Goal: Task Accomplishment & Management: Use online tool/utility

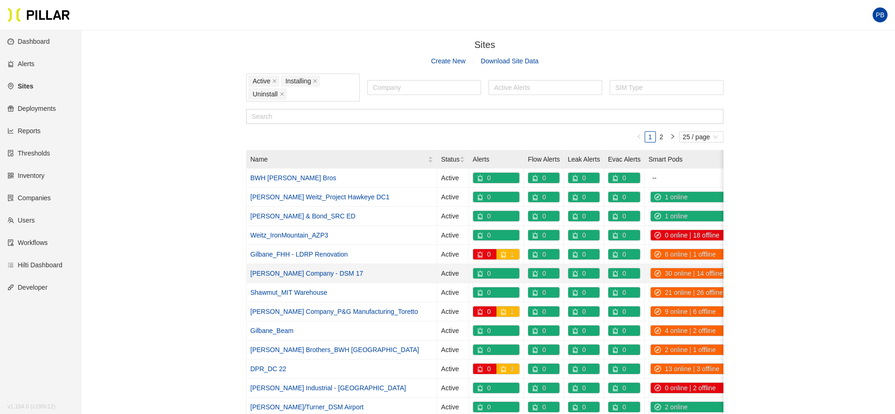
click at [300, 271] on link "[PERSON_NAME] Company - DSM 17" at bounding box center [306, 273] width 113 height 7
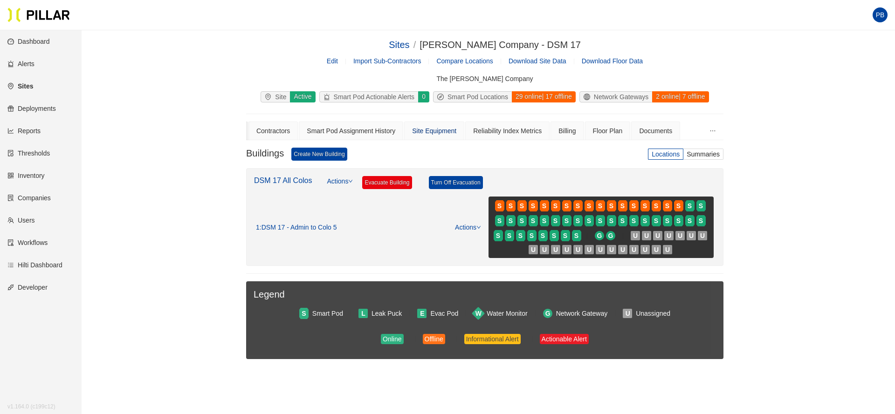
click at [449, 135] on div "Site Equipment" at bounding box center [434, 131] width 44 height 10
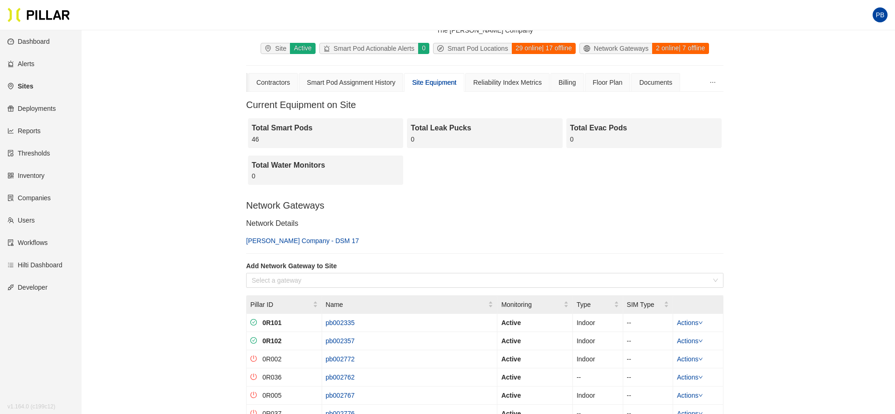
scroll to position [52, 0]
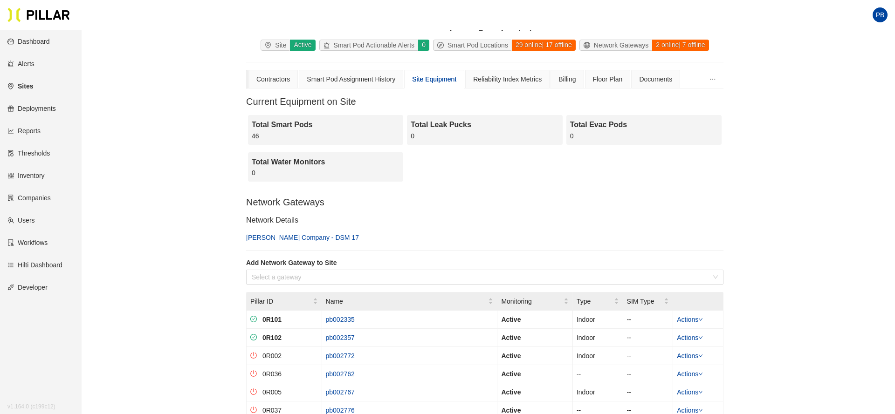
click at [290, 238] on link "[PERSON_NAME] Company - DSM 17" at bounding box center [302, 237] width 113 height 7
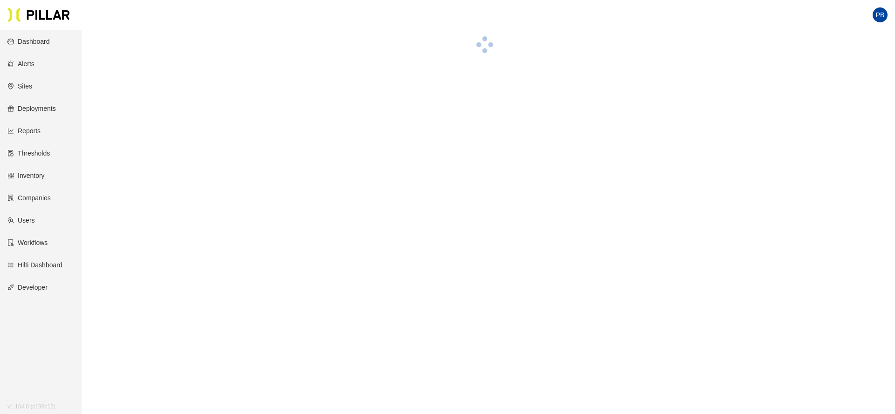
scroll to position [52, 0]
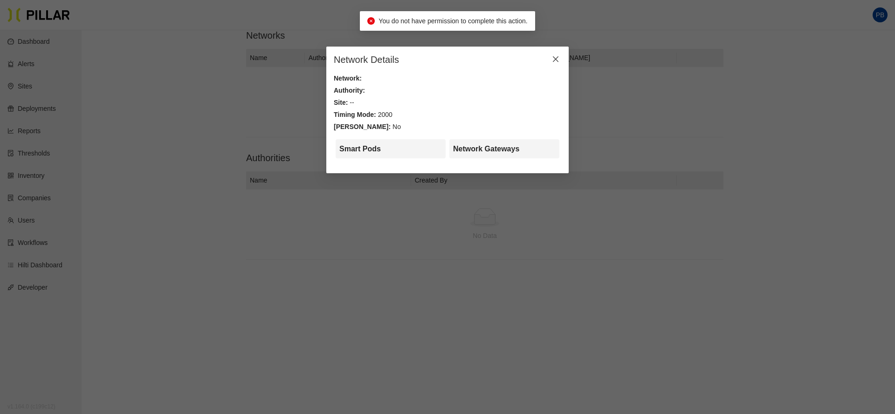
click at [554, 56] on icon "close" at bounding box center [555, 58] width 7 height 7
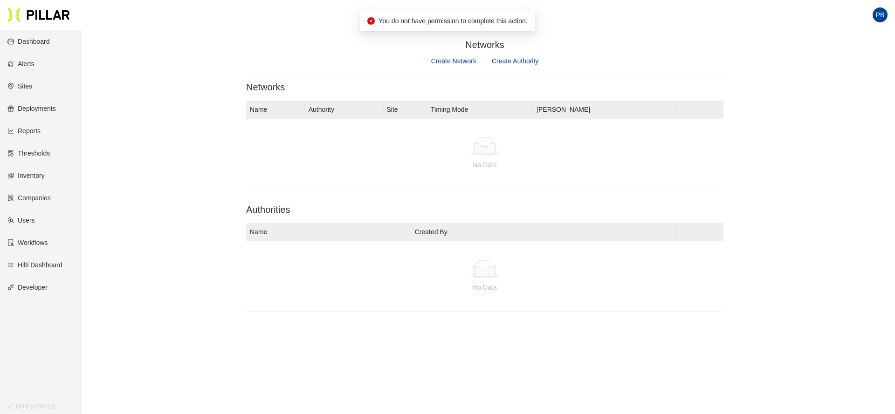
click at [368, 22] on icon "close-circle" at bounding box center [370, 20] width 7 height 7
click at [26, 88] on link "Sites" at bounding box center [19, 85] width 25 height 7
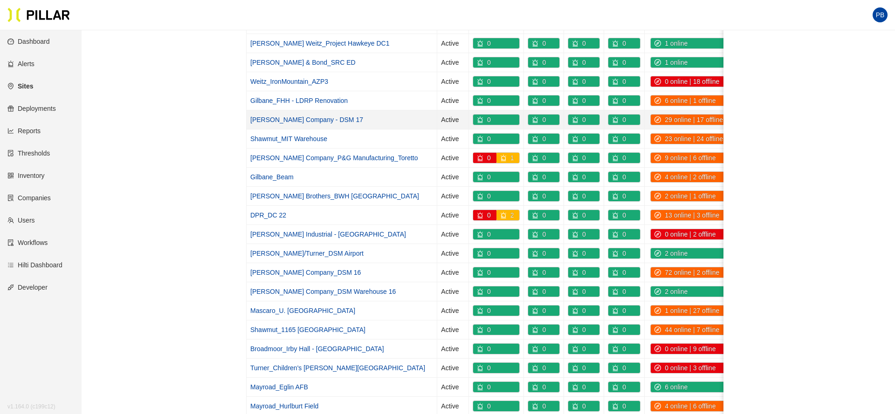
scroll to position [157, 0]
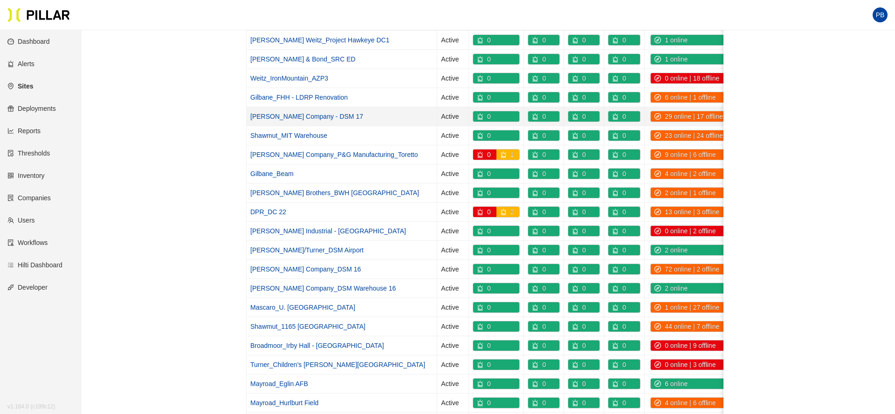
click at [302, 117] on link "[PERSON_NAME] Company - DSM 17" at bounding box center [306, 116] width 113 height 7
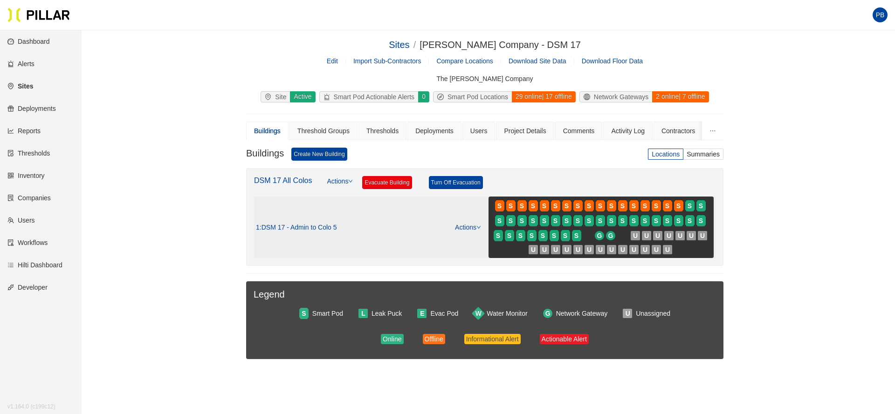
click at [478, 224] on link "Actions" at bounding box center [468, 227] width 26 height 7
click at [477, 237] on link "View/Edit Floor Plan" at bounding box center [486, 242] width 59 height 10
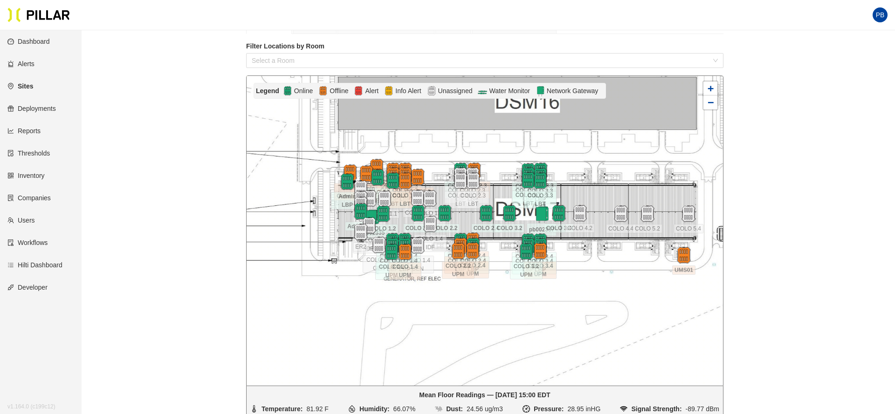
scroll to position [114, 0]
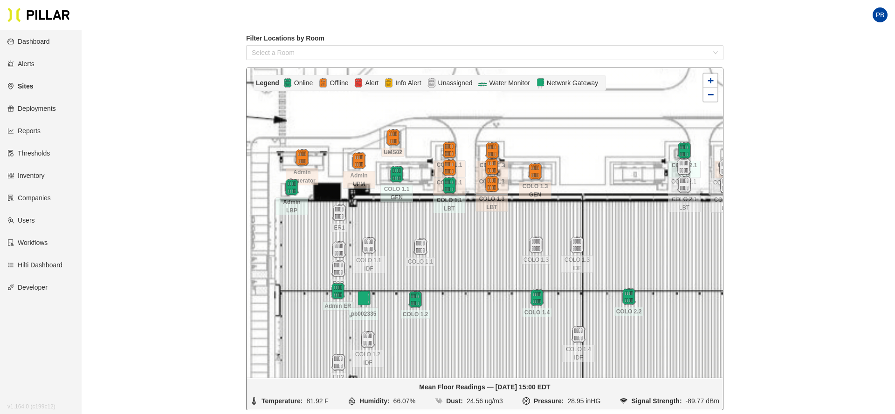
drag, startPoint x: 358, startPoint y: 192, endPoint x: 404, endPoint y: 218, distance: 52.8
click at [404, 218] on div at bounding box center [484, 223] width 476 height 310
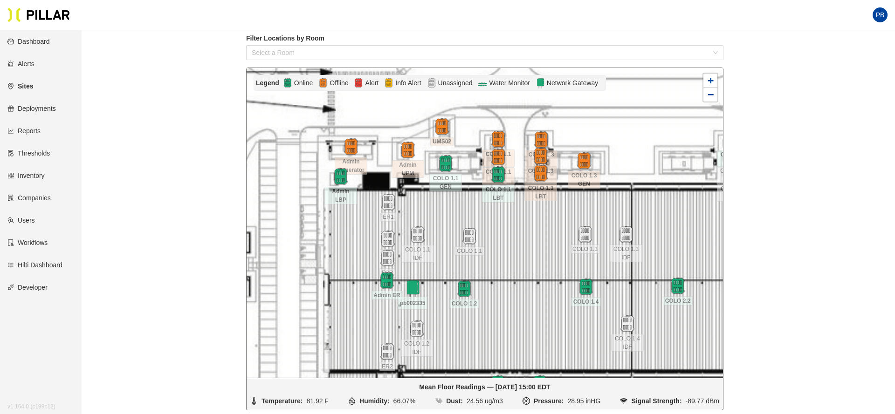
drag, startPoint x: 477, startPoint y: 236, endPoint x: 526, endPoint y: 225, distance: 50.1
click at [526, 225] on div at bounding box center [484, 223] width 476 height 310
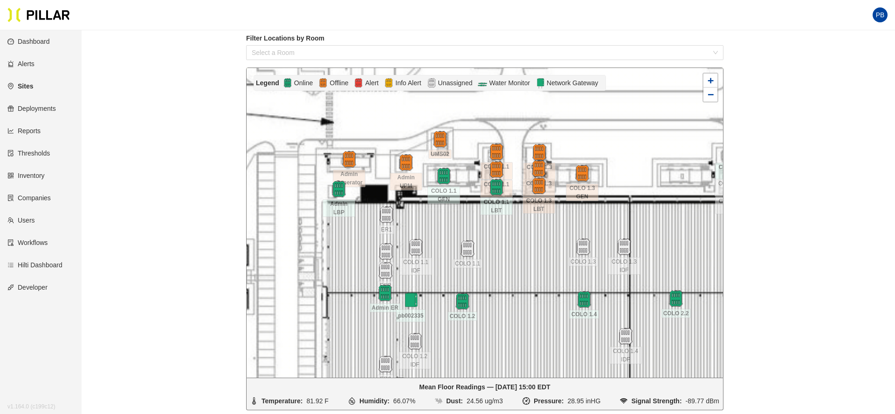
drag, startPoint x: 452, startPoint y: 210, endPoint x: 450, endPoint y: 222, distance: 12.7
click at [450, 222] on div at bounding box center [484, 223] width 476 height 310
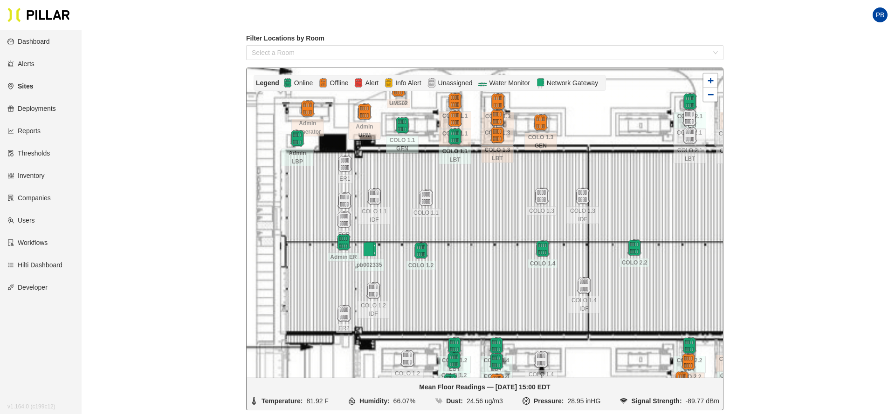
drag, startPoint x: 507, startPoint y: 319, endPoint x: 466, endPoint y: 268, distance: 65.6
click at [466, 268] on div at bounding box center [484, 223] width 476 height 310
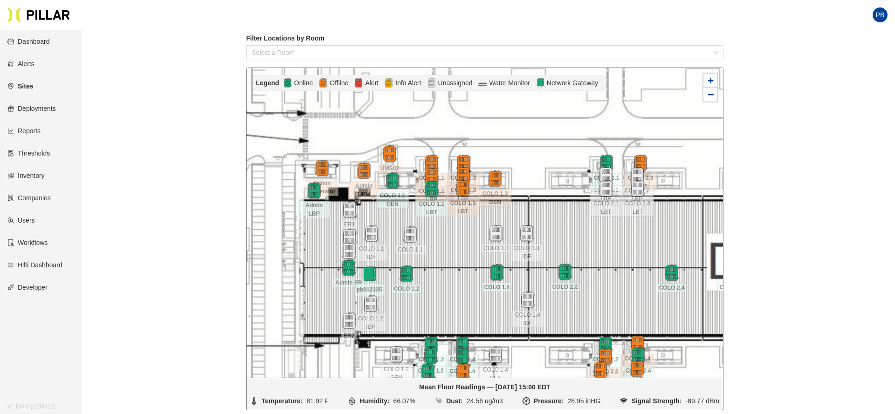
drag, startPoint x: 504, startPoint y: 221, endPoint x: 466, endPoint y: 252, distance: 49.0
click at [466, 252] on div at bounding box center [484, 223] width 476 height 310
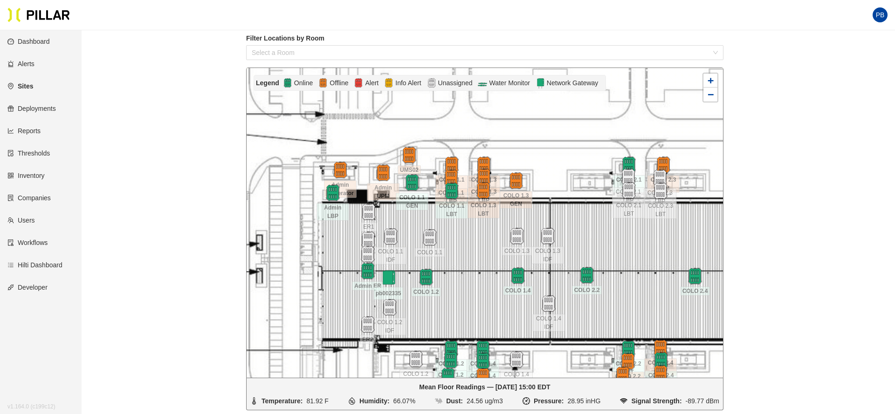
drag, startPoint x: 451, startPoint y: 312, endPoint x: 449, endPoint y: 286, distance: 26.1
click at [449, 286] on div at bounding box center [484, 223] width 476 height 310
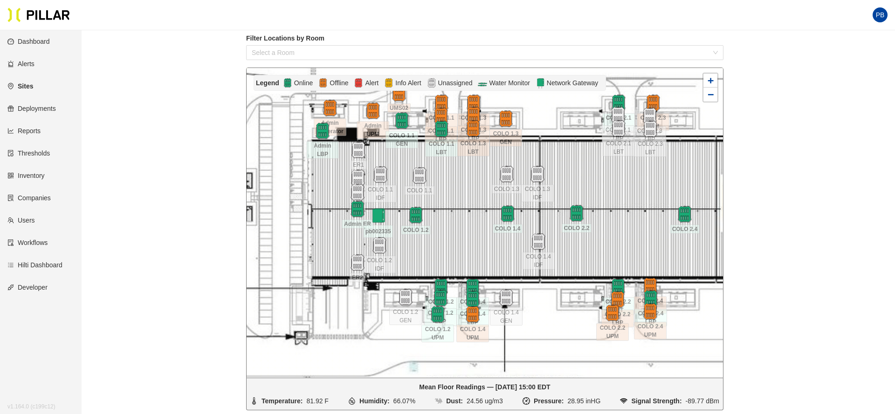
drag, startPoint x: 461, startPoint y: 292, endPoint x: 451, endPoint y: 230, distance: 62.8
click at [451, 230] on div at bounding box center [484, 223] width 476 height 310
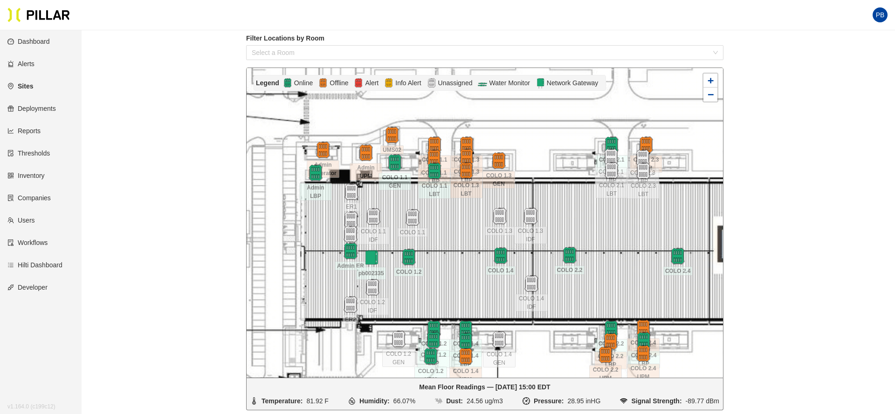
drag, startPoint x: 415, startPoint y: 155, endPoint x: 408, endPoint y: 197, distance: 42.5
click at [408, 197] on div at bounding box center [484, 223] width 476 height 310
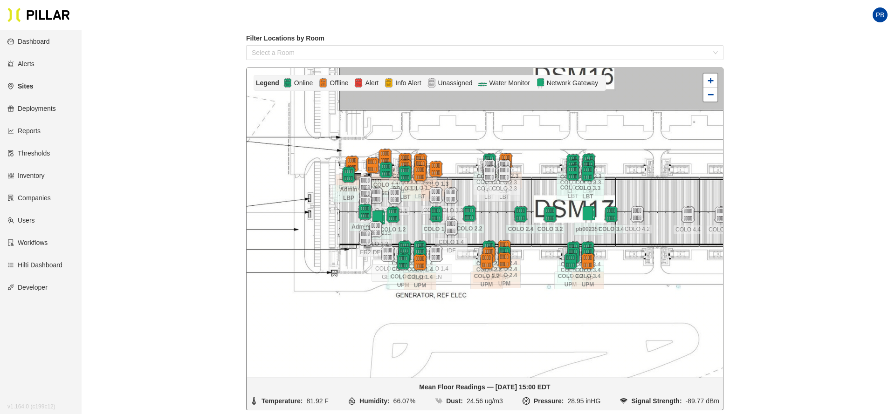
drag, startPoint x: 614, startPoint y: 233, endPoint x: 532, endPoint y: 185, distance: 94.8
click at [532, 185] on div at bounding box center [484, 223] width 476 height 310
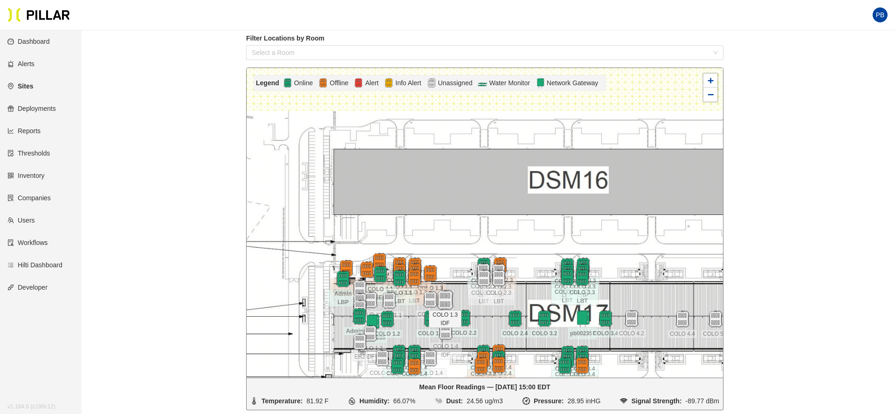
drag, startPoint x: 456, startPoint y: 190, endPoint x: 451, endPoint y: 294, distance: 104.5
click at [451, 294] on img at bounding box center [445, 300] width 20 height 20
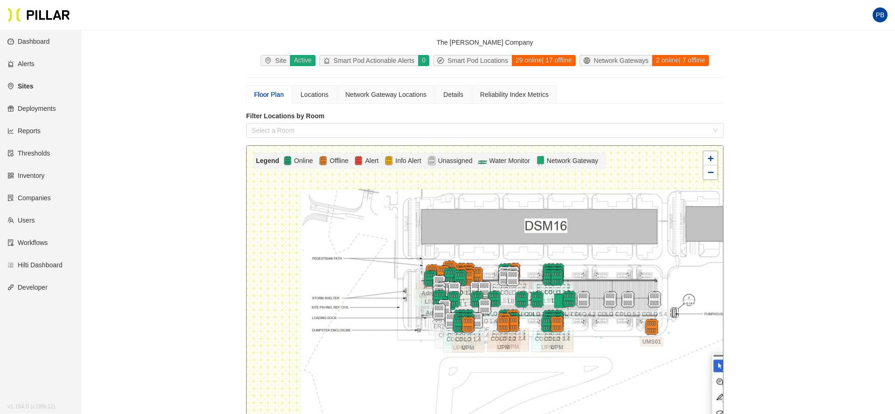
scroll to position [0, 0]
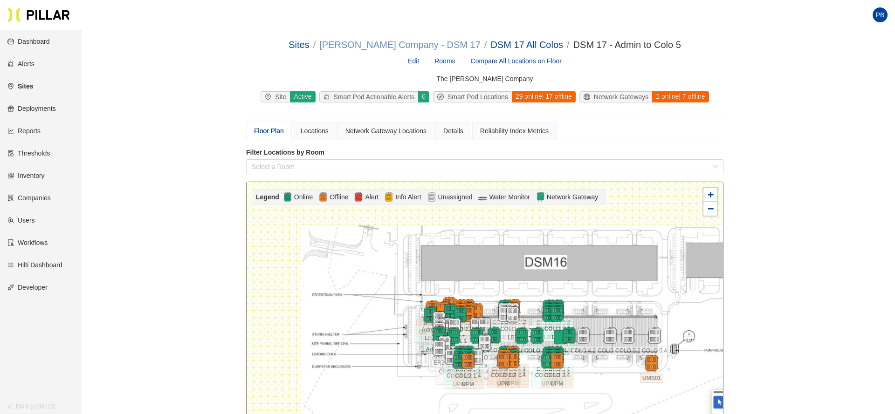
click at [429, 44] on link "[PERSON_NAME] Company - DSM 17" at bounding box center [399, 45] width 161 height 10
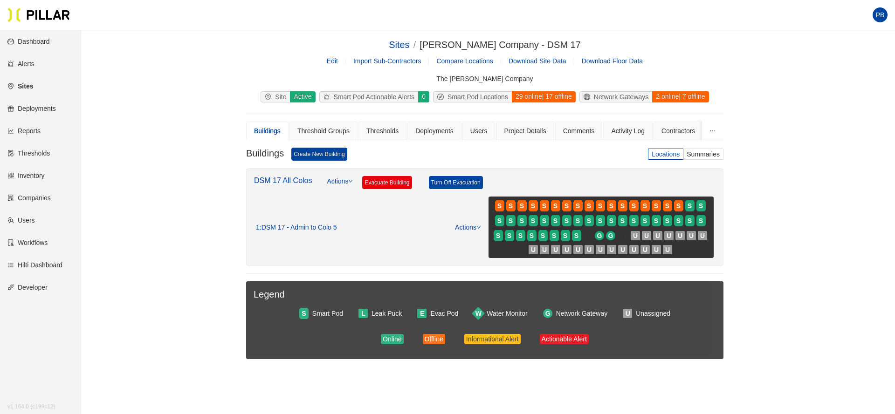
click at [31, 130] on link "Reports" at bounding box center [23, 130] width 33 height 7
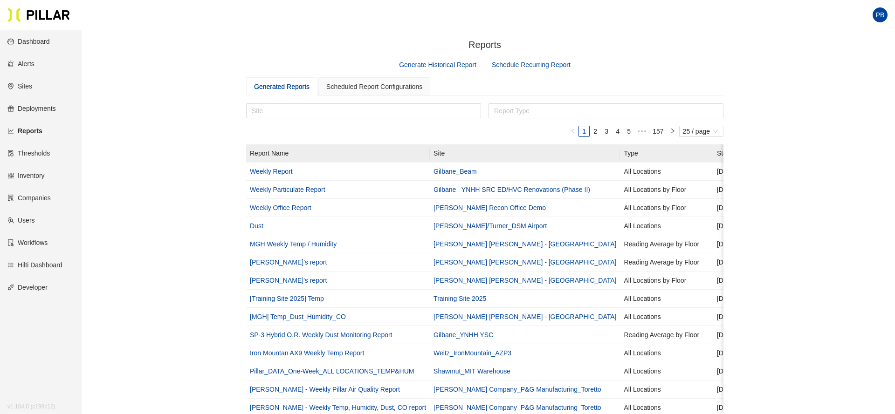
click at [452, 61] on link "Generate Historical Report" at bounding box center [437, 64] width 77 height 7
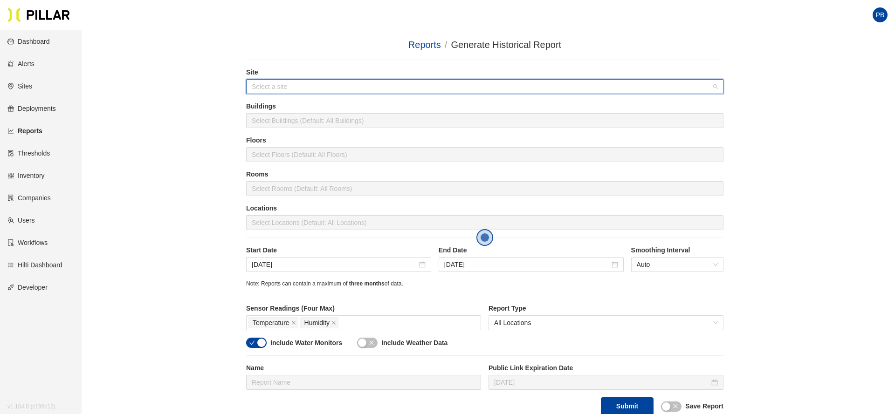
click at [270, 86] on input "search" at bounding box center [481, 87] width 459 height 14
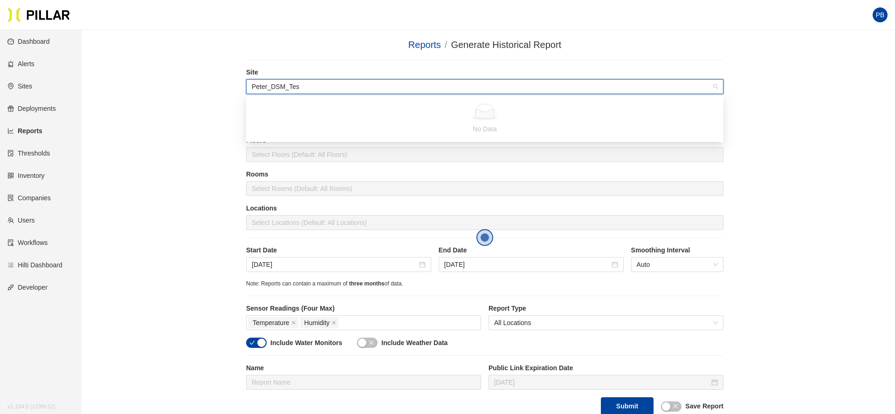
type input "Peter_DSM_Test"
click at [192, 204] on div "Reports / Generate Historical Report / Site Buildings Select Buildings (Default…" at bounding box center [484, 231] width 760 height 386
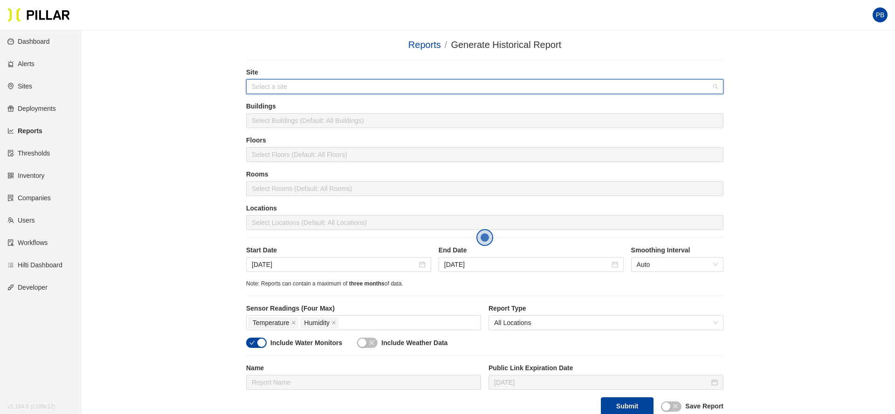
click at [272, 87] on input "search" at bounding box center [481, 87] width 459 height 14
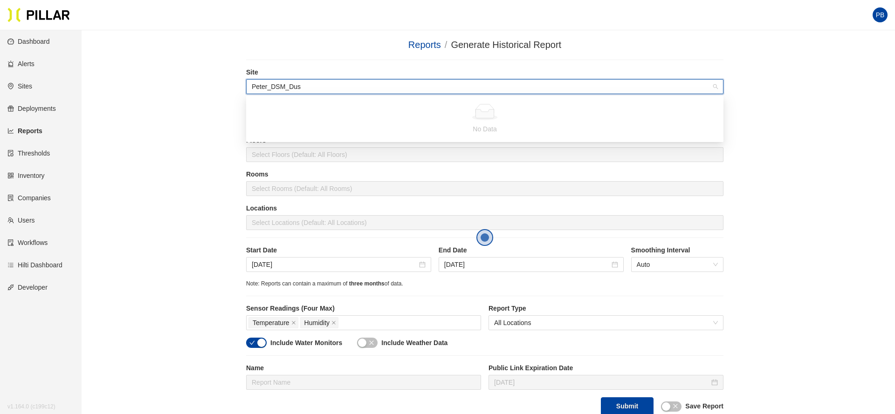
type input "Peter_DSM_Dust"
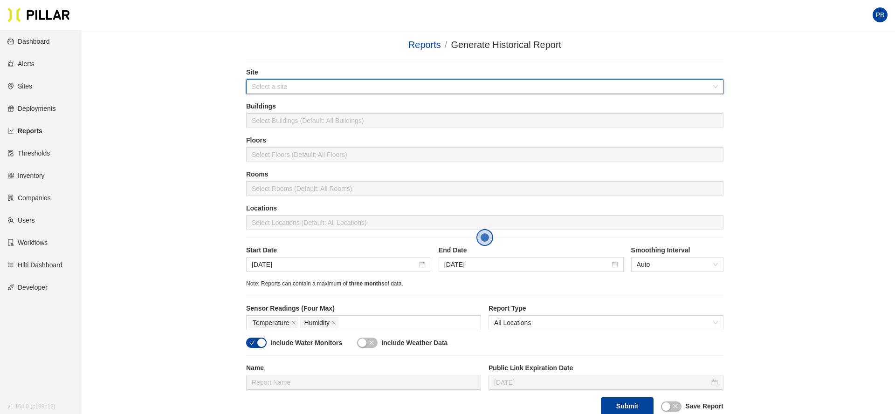
click at [267, 86] on input "search" at bounding box center [481, 87] width 459 height 14
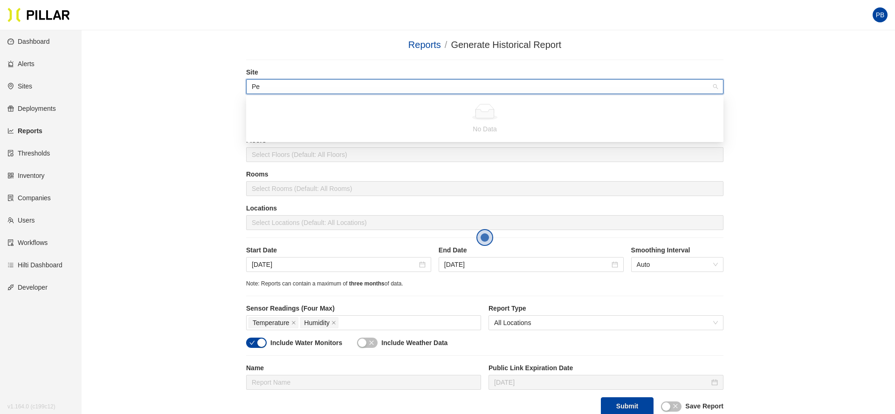
type input "P"
type input "DSM"
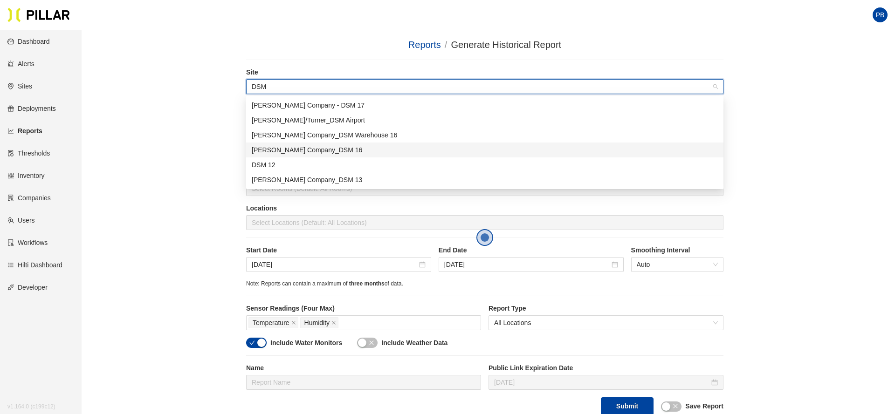
click at [294, 153] on div "[PERSON_NAME] Company_DSM 16" at bounding box center [485, 150] width 466 height 10
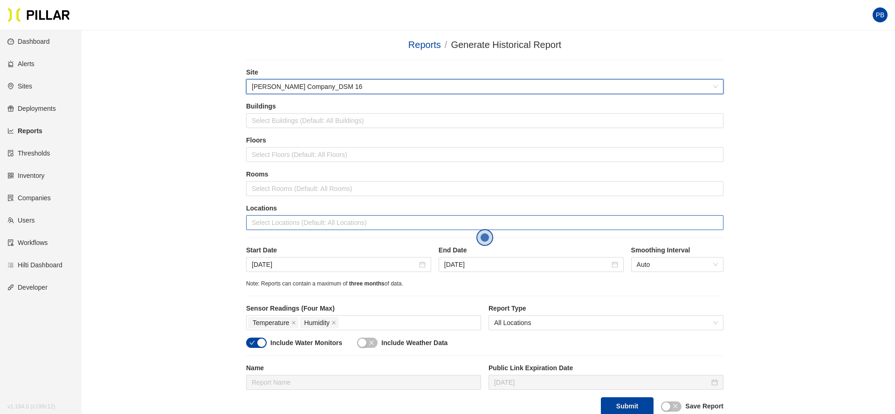
click at [274, 224] on div at bounding box center [484, 222] width 472 height 13
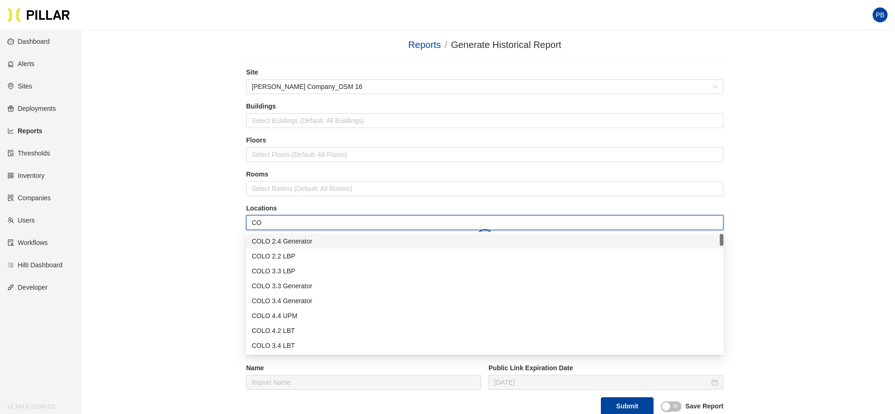
type input "C"
type input "adm"
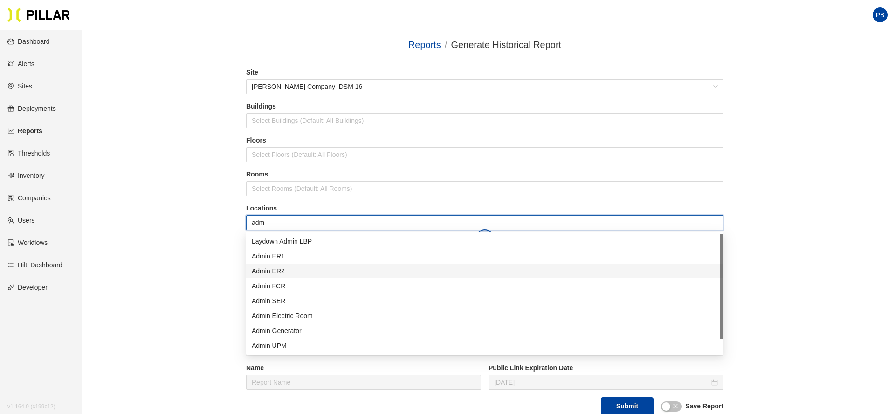
click at [275, 272] on div "Admin ER2" at bounding box center [485, 271] width 466 height 10
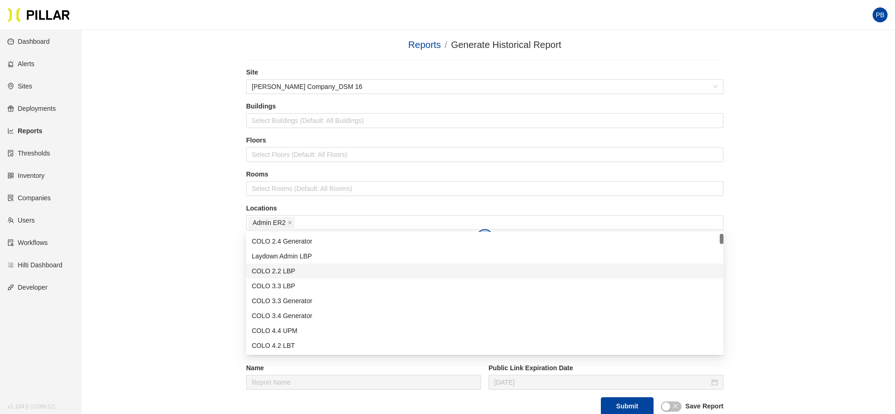
click at [210, 263] on div "Reports / Generate Historical Report / Site [PERSON_NAME] Company_DSM 16 Buildi…" at bounding box center [484, 231] width 760 height 386
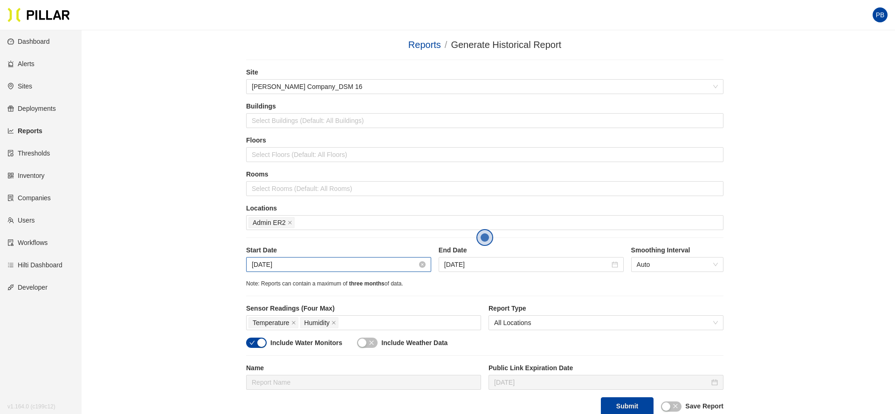
click at [318, 264] on input "[DATE]" at bounding box center [334, 265] width 165 height 10
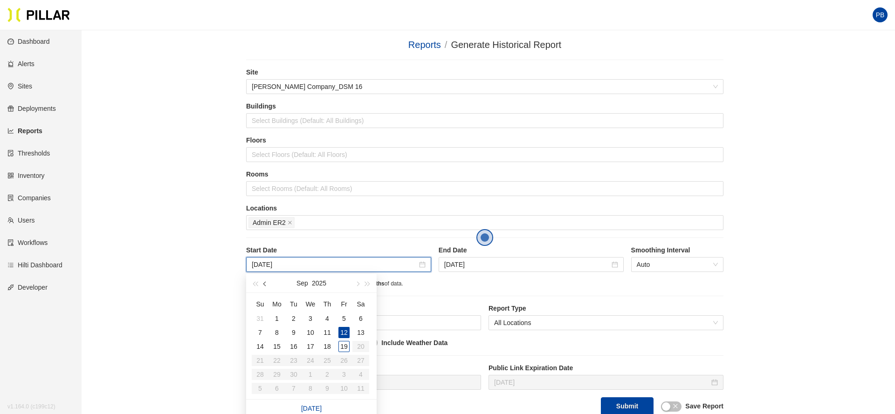
click at [266, 282] on span "button" at bounding box center [265, 284] width 5 height 5
type input "[DATE]"
click at [262, 389] on div "31" at bounding box center [259, 388] width 11 height 11
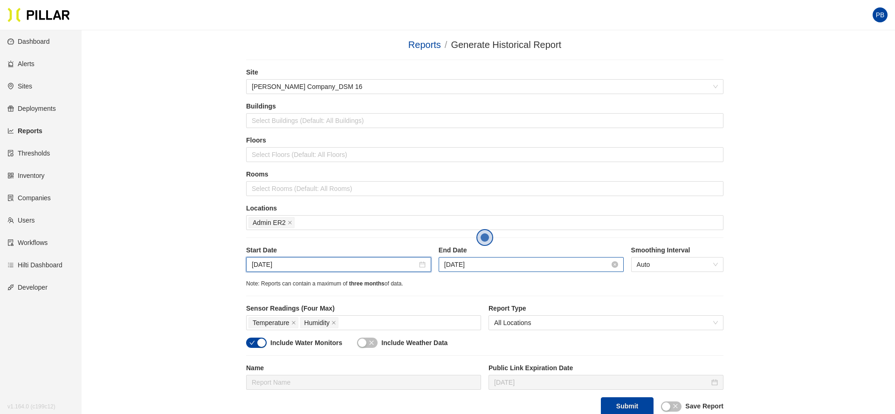
click at [466, 265] on input "[DATE]" at bounding box center [526, 265] width 165 height 10
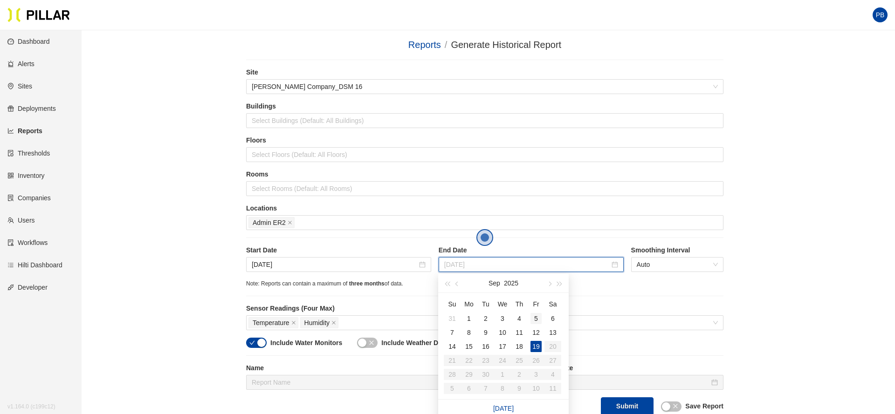
type input "[DATE]"
click at [535, 319] on div "5" at bounding box center [535, 318] width 11 height 11
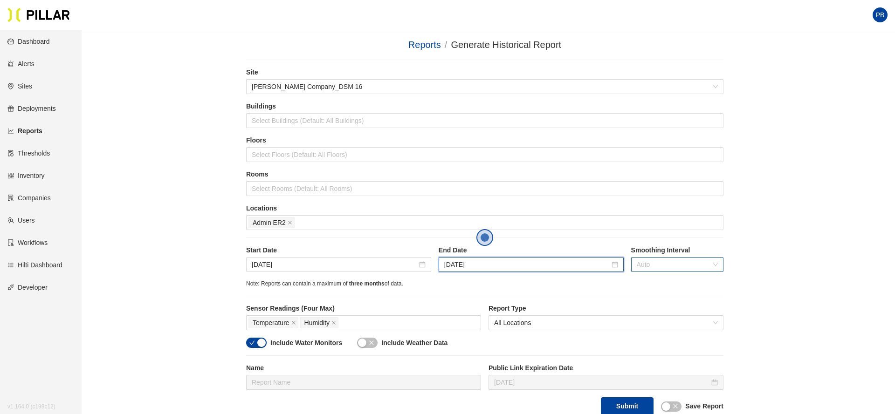
click at [716, 265] on span "Auto" at bounding box center [677, 265] width 81 height 14
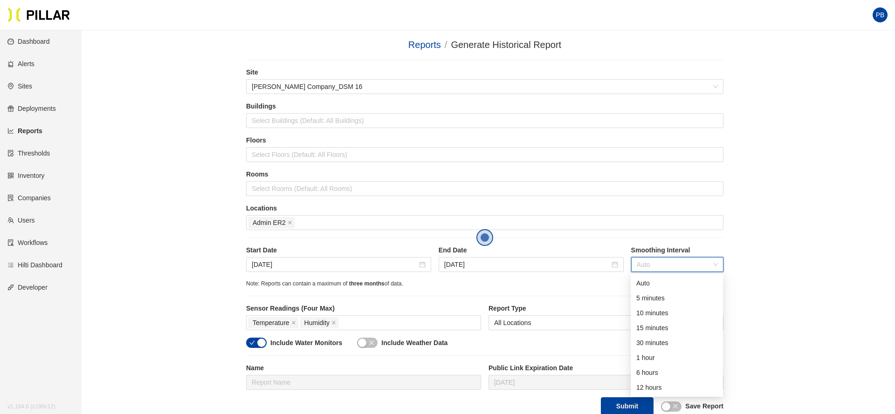
click at [716, 265] on span "Auto" at bounding box center [677, 265] width 81 height 14
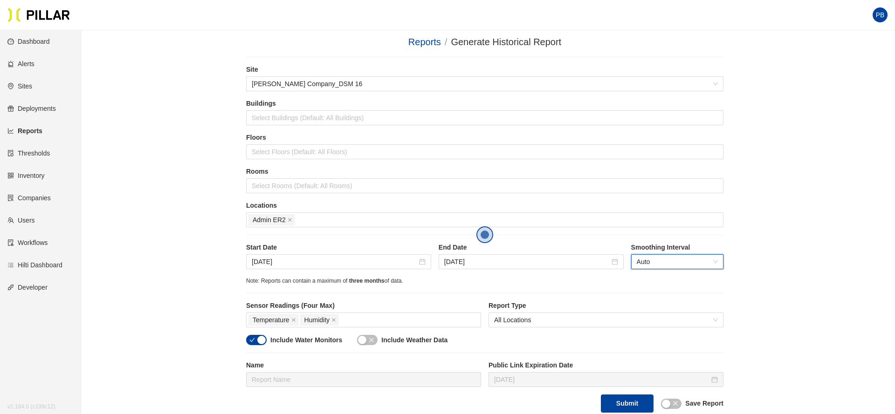
scroll to position [4, 0]
click at [716, 259] on span "Auto" at bounding box center [677, 260] width 81 height 14
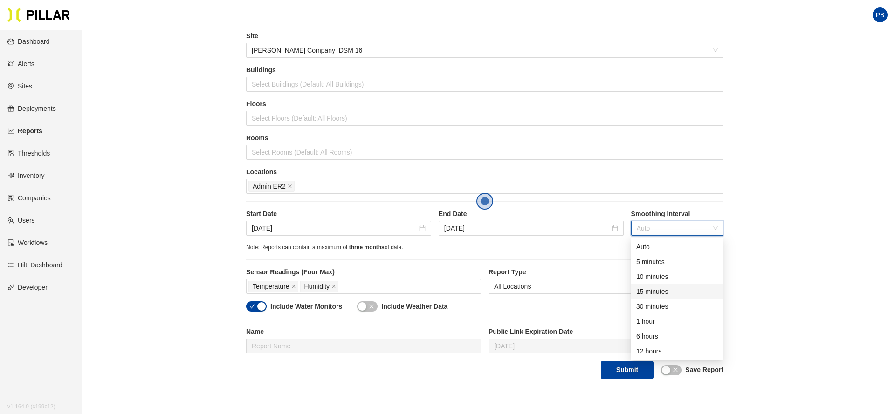
scroll to position [39, 0]
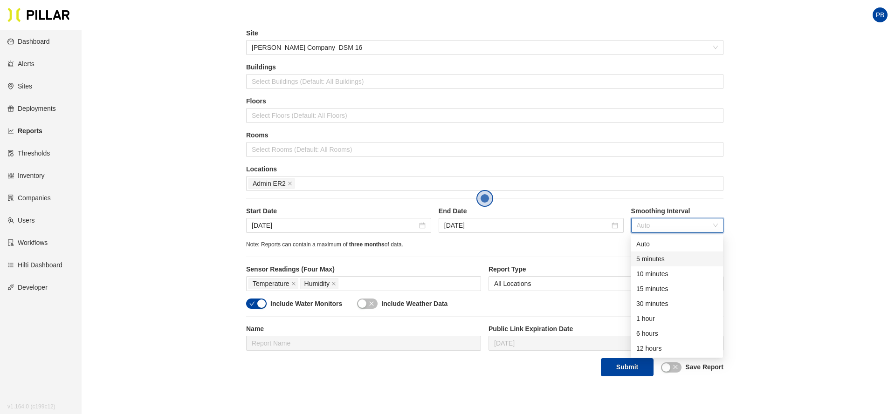
click at [764, 251] on div "Reports / Generate Historical Report / Site [PERSON_NAME] Company_DSM 16 Buildi…" at bounding box center [484, 192] width 760 height 386
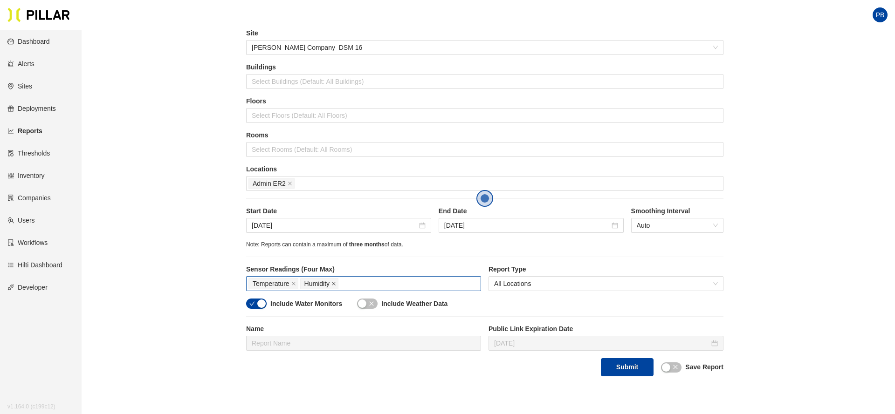
click at [336, 282] on icon "close" at bounding box center [333, 283] width 5 height 5
click at [295, 286] on icon "close" at bounding box center [293, 283] width 5 height 5
click at [284, 283] on div at bounding box center [363, 283] width 230 height 13
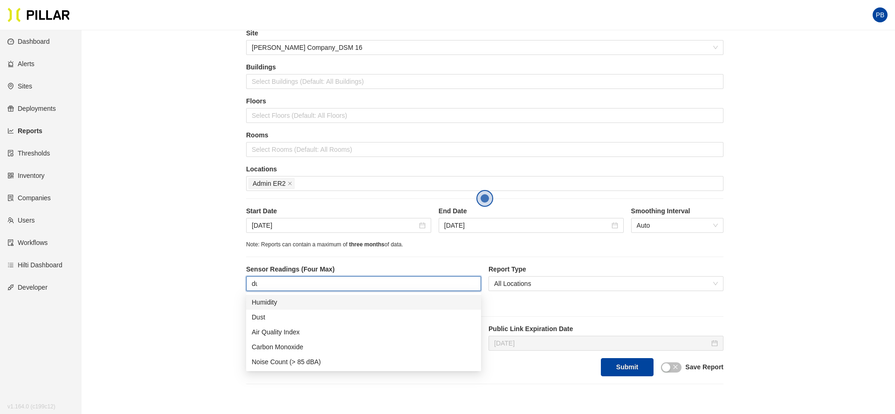
type input "dus"
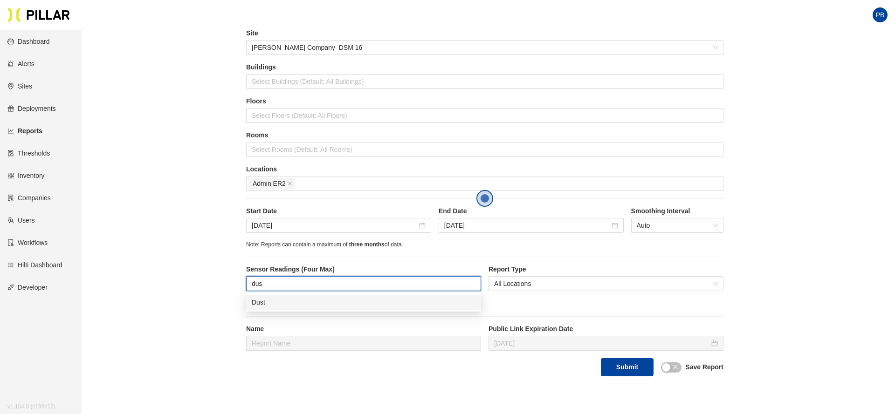
click at [272, 301] on div "Dust" at bounding box center [364, 302] width 224 height 10
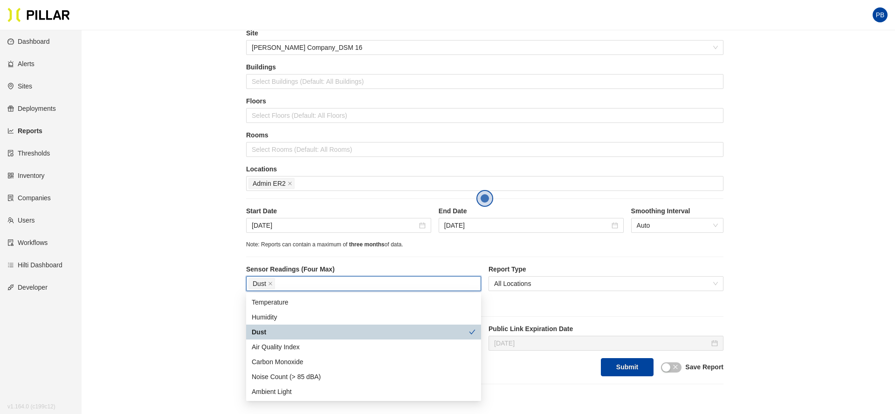
click at [272, 334] on div "Dust" at bounding box center [360, 332] width 217 height 10
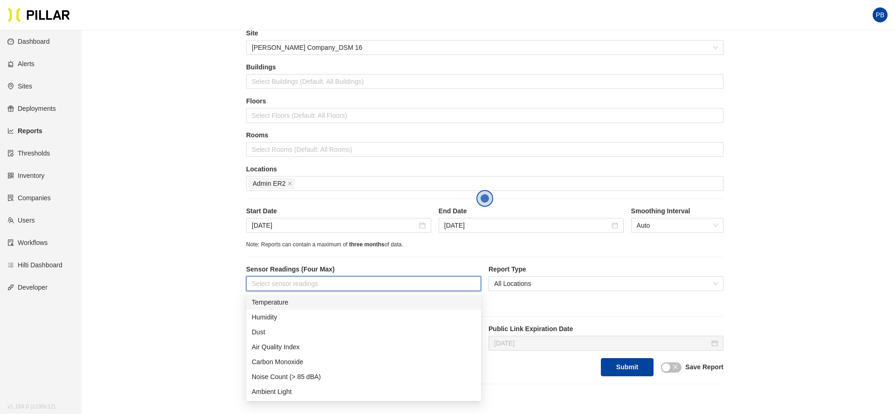
click at [168, 313] on div "Reports / Generate Historical Report / Site [PERSON_NAME] Company_DSM 16 Buildi…" at bounding box center [484, 192] width 760 height 386
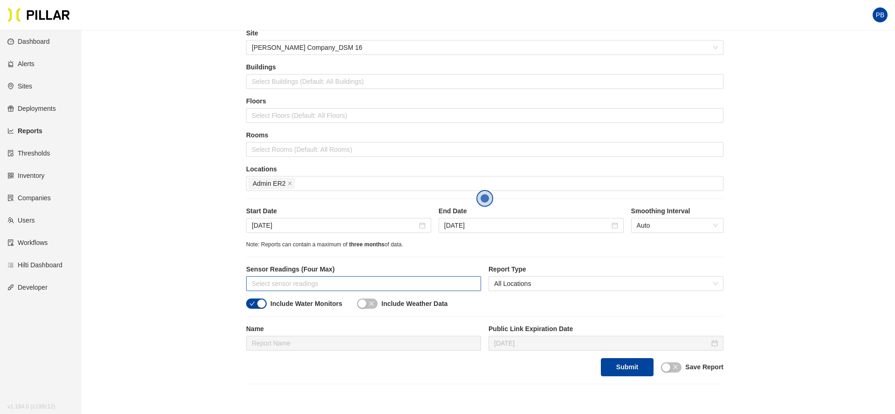
click at [279, 282] on div at bounding box center [363, 283] width 230 height 13
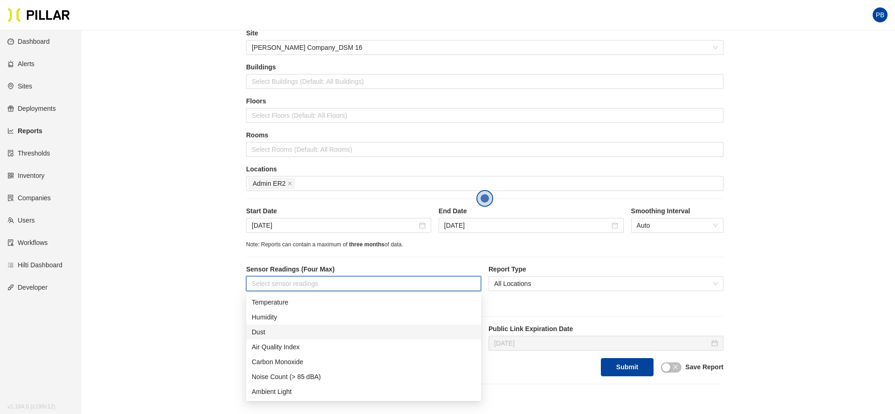
click at [260, 329] on div "Dust" at bounding box center [364, 332] width 224 height 10
click at [284, 336] on div "Dust" at bounding box center [360, 332] width 217 height 10
click at [260, 328] on div "Dust" at bounding box center [364, 332] width 224 height 10
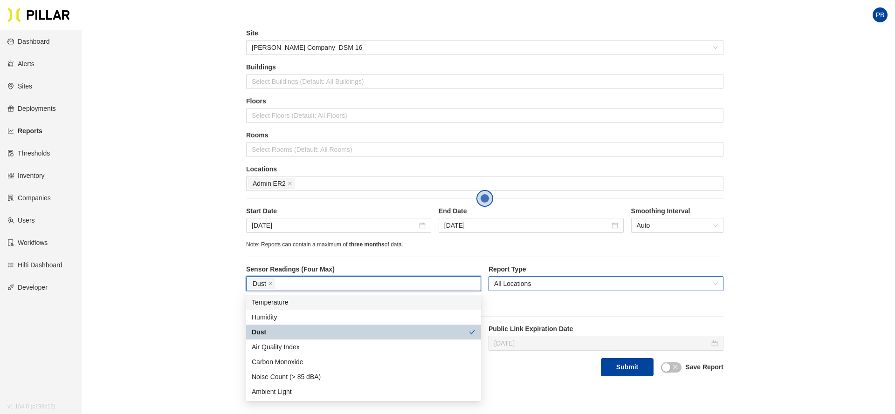
click at [566, 285] on span "All Locations" at bounding box center [606, 284] width 224 height 14
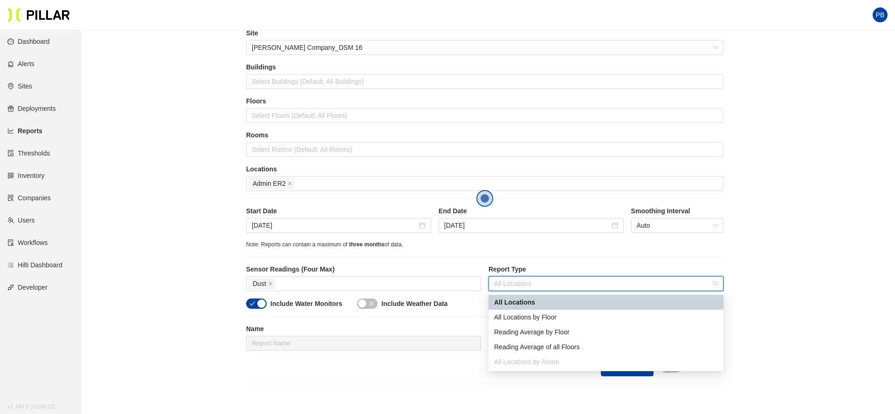
click at [801, 307] on div "Reports / Generate Historical Report / Site [PERSON_NAME] Company_DSM 16 Buildi…" at bounding box center [484, 192] width 760 height 386
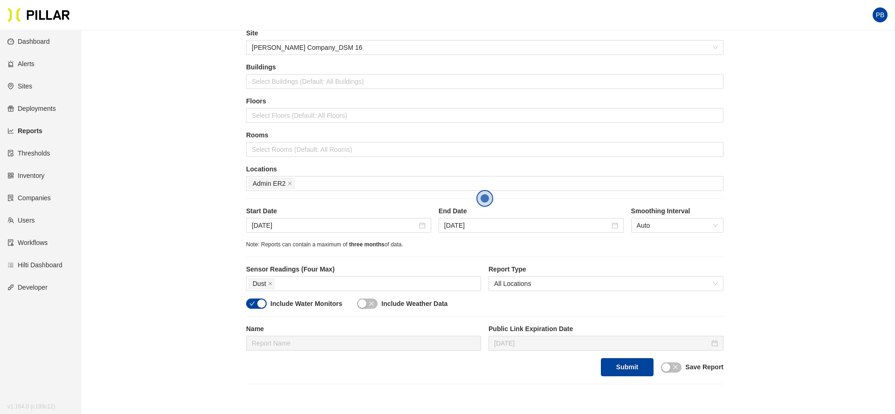
click at [374, 303] on icon "close" at bounding box center [372, 304] width 6 height 6
click at [252, 303] on icon "check" at bounding box center [252, 304] width 6 height 6
click at [676, 370] on icon "close" at bounding box center [675, 367] width 6 height 6
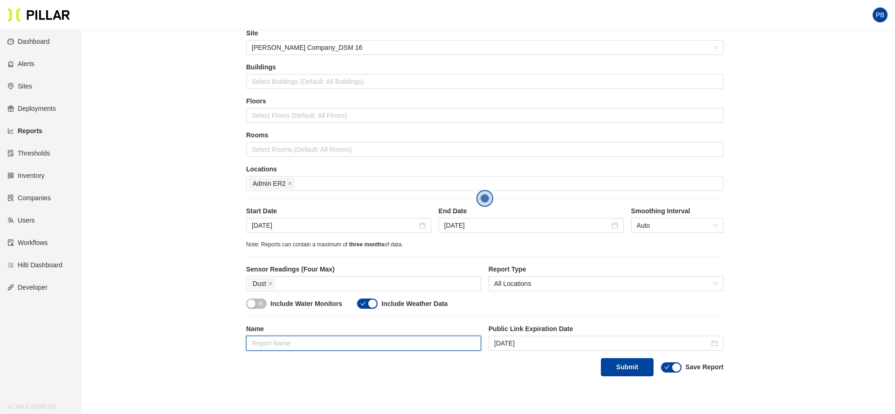
click at [270, 342] on input "text" at bounding box center [363, 343] width 235 height 15
type input "[PERSON_NAME] Dust 31"
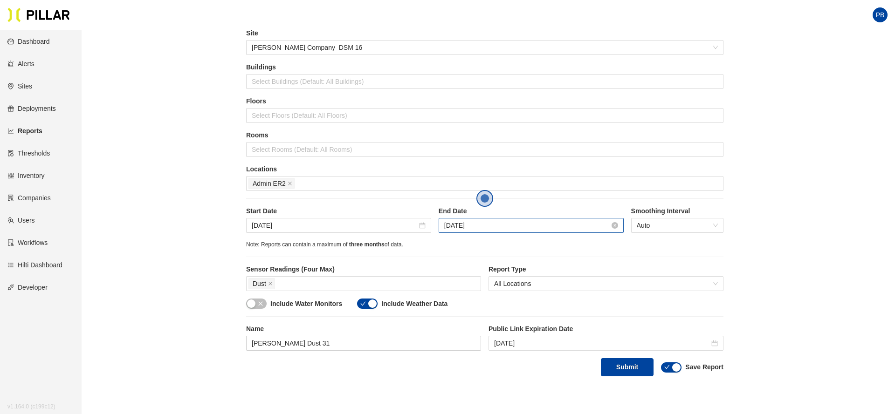
click at [474, 227] on input "[DATE]" at bounding box center [526, 225] width 165 height 10
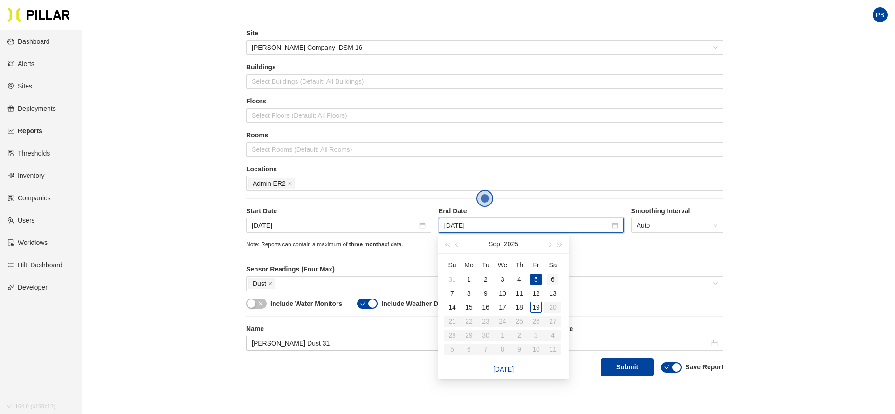
type input "[DATE]"
click at [555, 282] on div "6" at bounding box center [552, 279] width 11 height 11
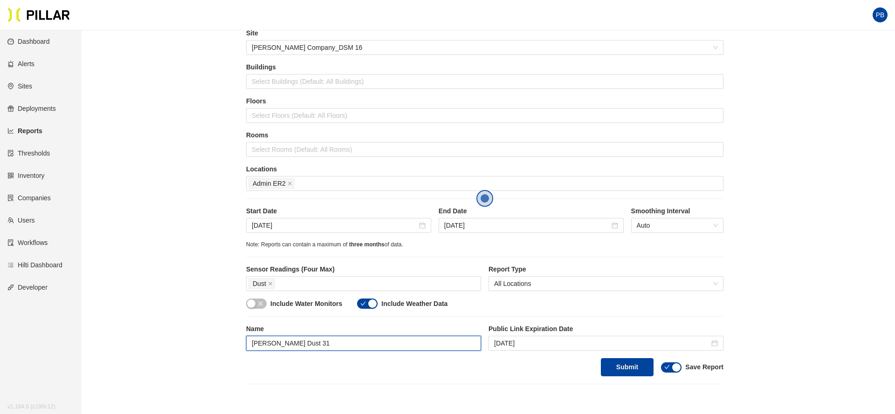
drag, startPoint x: 299, startPoint y: 342, endPoint x: 282, endPoint y: 342, distance: 16.3
click at [282, 342] on input "[PERSON_NAME] Dust 31" at bounding box center [363, 343] width 235 height 15
type input "[PERSON_NAME] ER2"
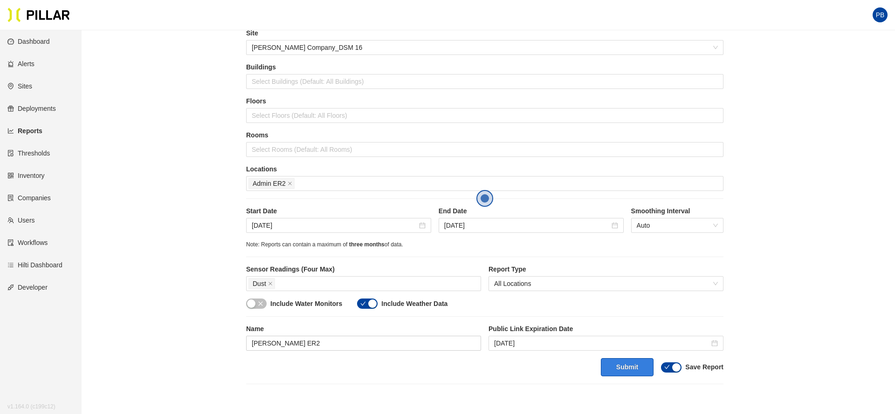
click at [635, 368] on button "Submit" at bounding box center [627, 367] width 53 height 18
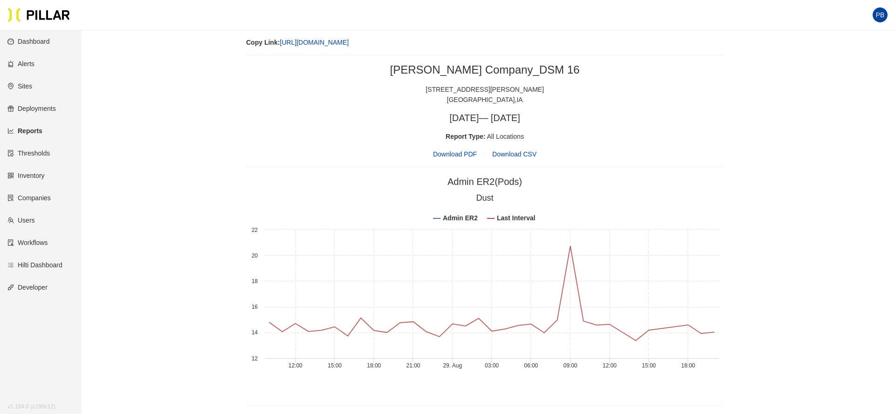
scroll to position [401, 0]
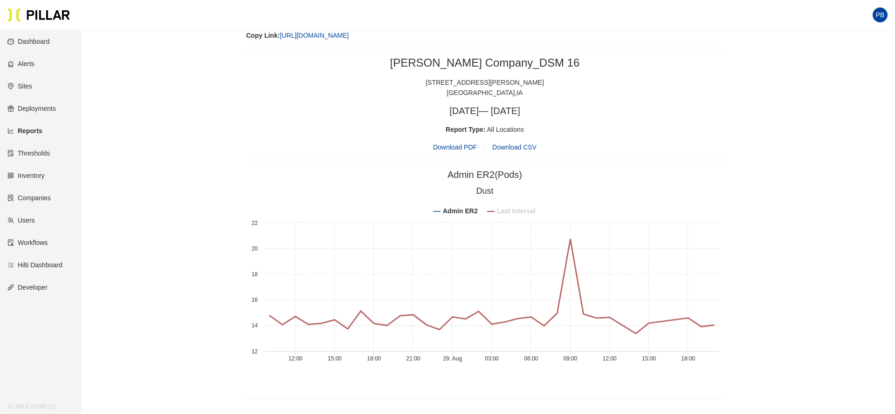
click at [513, 211] on tspan "Last Interval" at bounding box center [516, 210] width 38 height 7
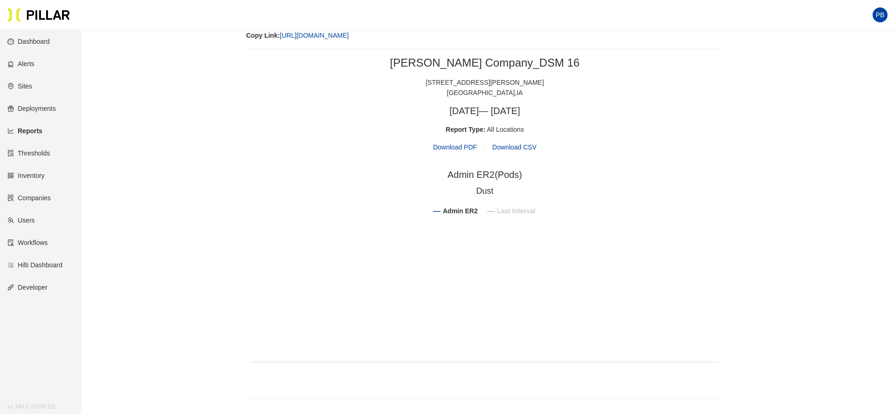
click at [513, 211] on tspan "Last Interval" at bounding box center [516, 210] width 38 height 7
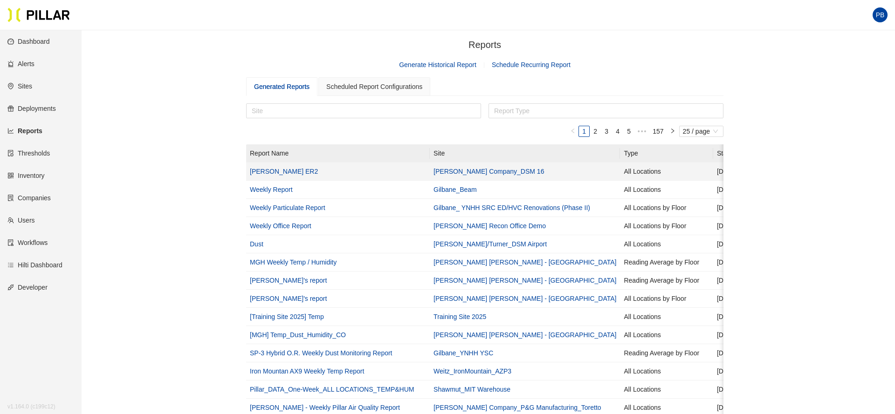
click at [264, 173] on link "[PERSON_NAME] ER2" at bounding box center [284, 171] width 68 height 7
click at [260, 171] on link "[PERSON_NAME] ER2" at bounding box center [284, 171] width 68 height 7
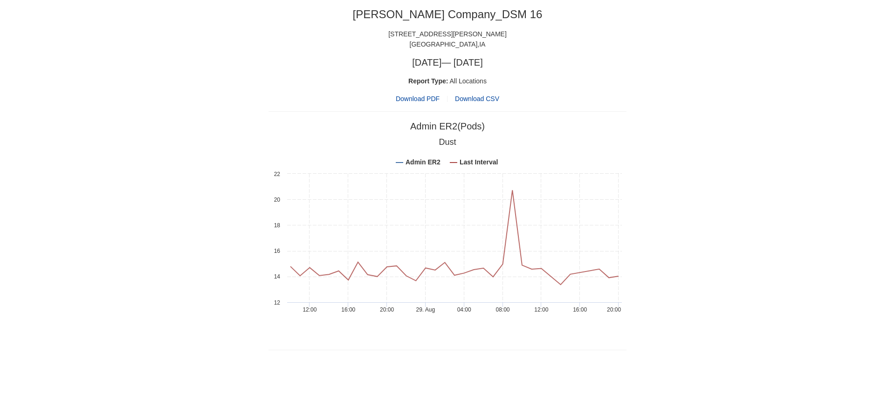
click at [481, 99] on span "Download CSV" at bounding box center [477, 98] width 44 height 7
